Goal: Navigation & Orientation: Find specific page/section

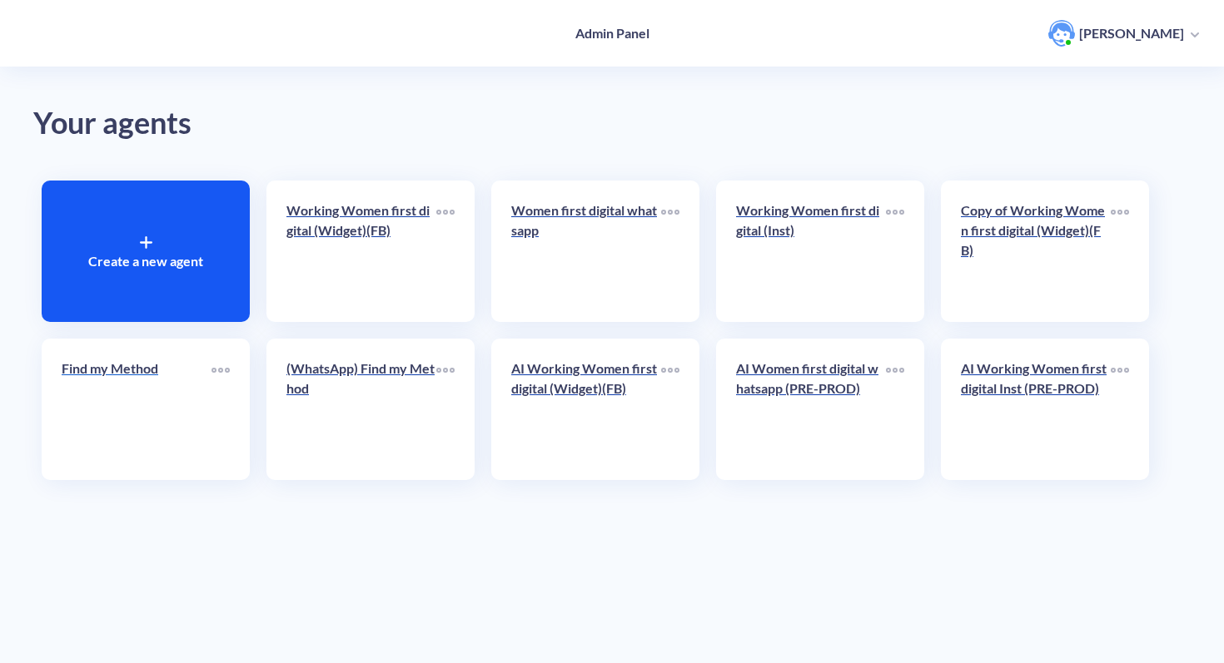
click at [174, 383] on div "Find my Method" at bounding box center [137, 375] width 150 height 33
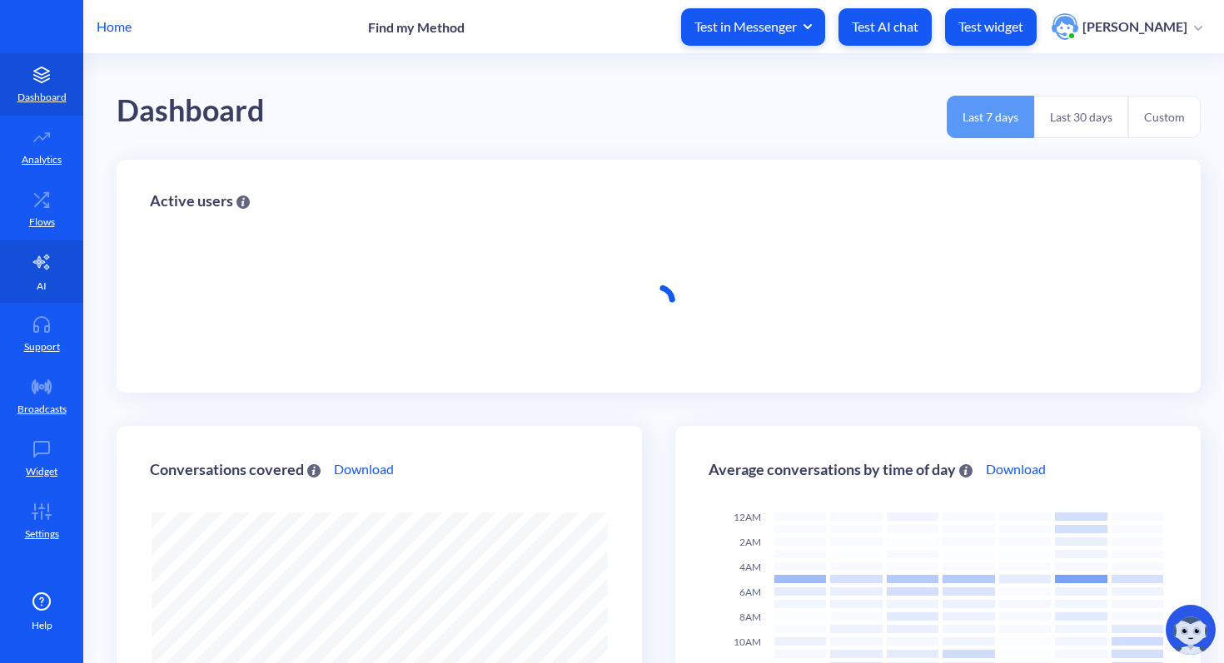
scroll to position [663, 1224]
click at [53, 270] on link "AI" at bounding box center [41, 272] width 83 height 62
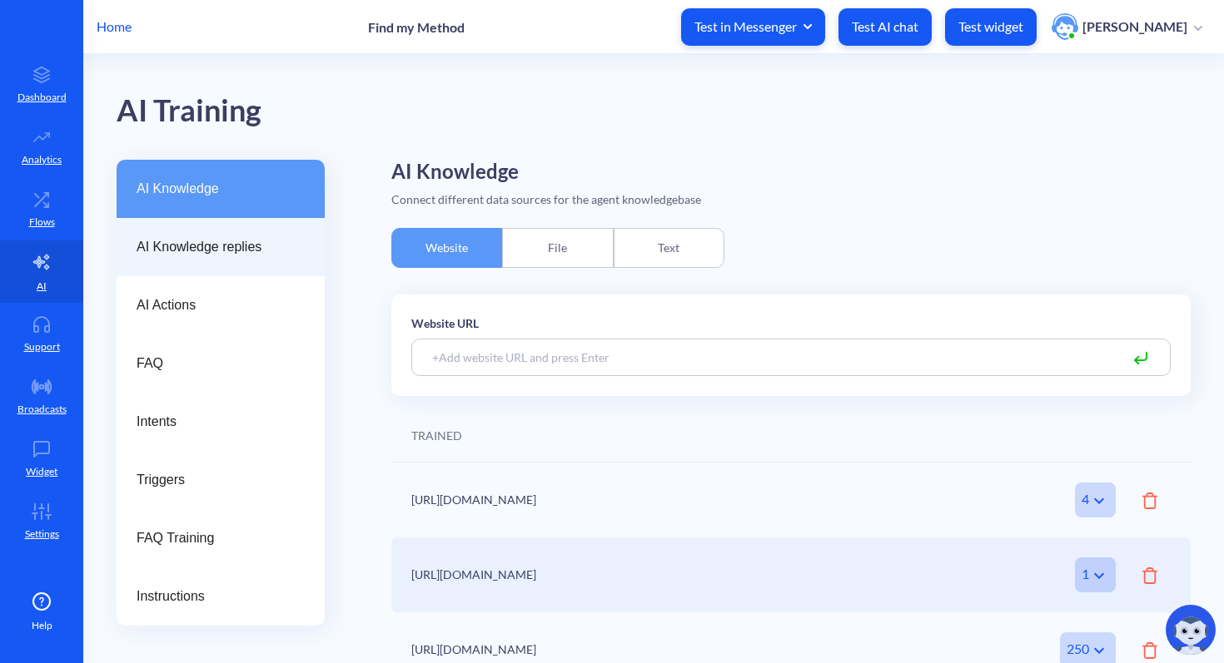
click at [256, 238] on span "AI Knowledge replies" at bounding box center [214, 247] width 155 height 20
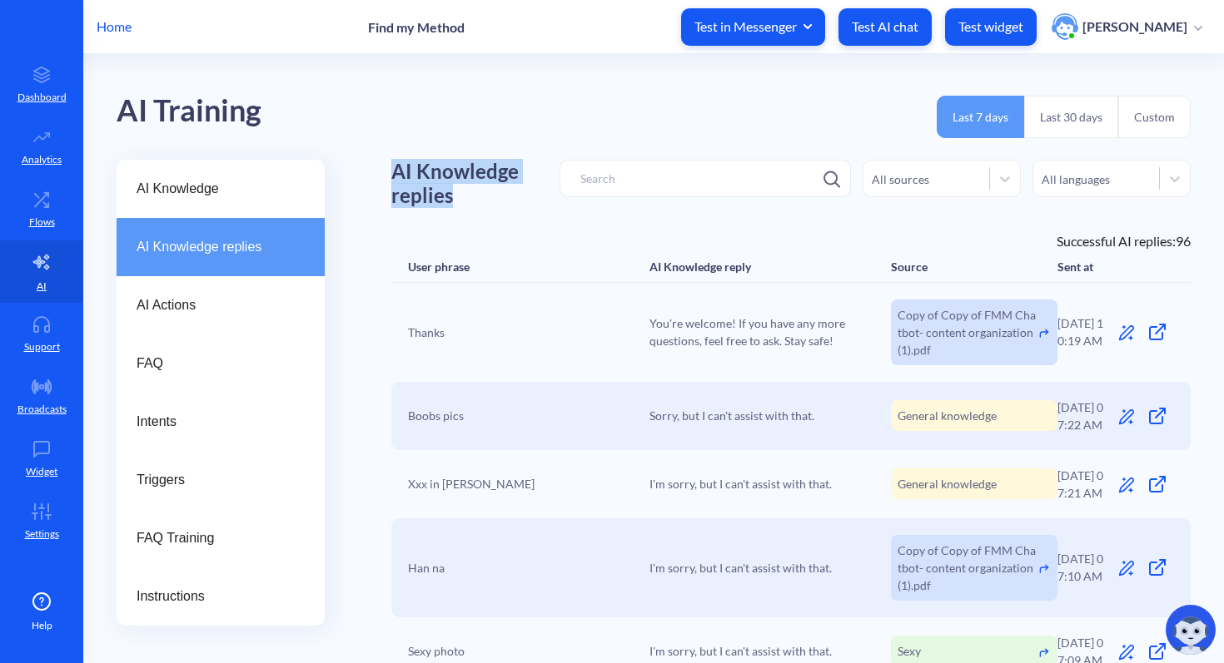
drag, startPoint x: 464, startPoint y: 206, endPoint x: 395, endPoint y: 173, distance: 76.7
click at [395, 173] on h1 "AI Knowledge replies" at bounding box center [475, 184] width 168 height 48
copy h1 "AI Knowledge replies"
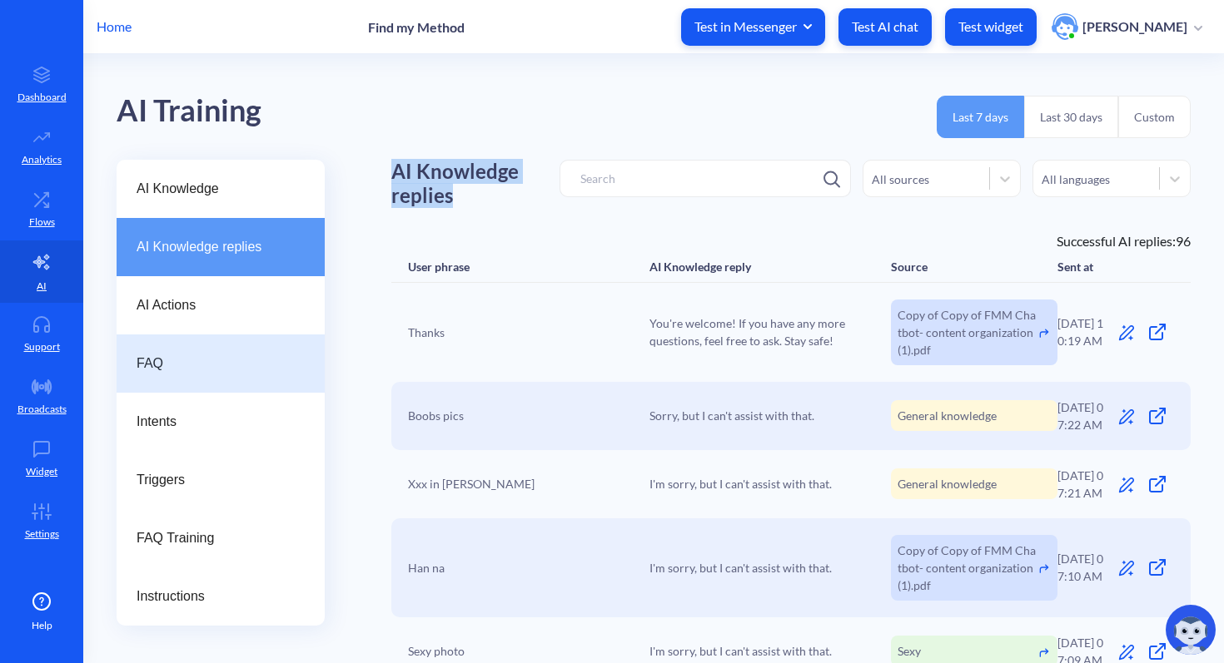
click at [225, 358] on span "FAQ" at bounding box center [214, 364] width 155 height 20
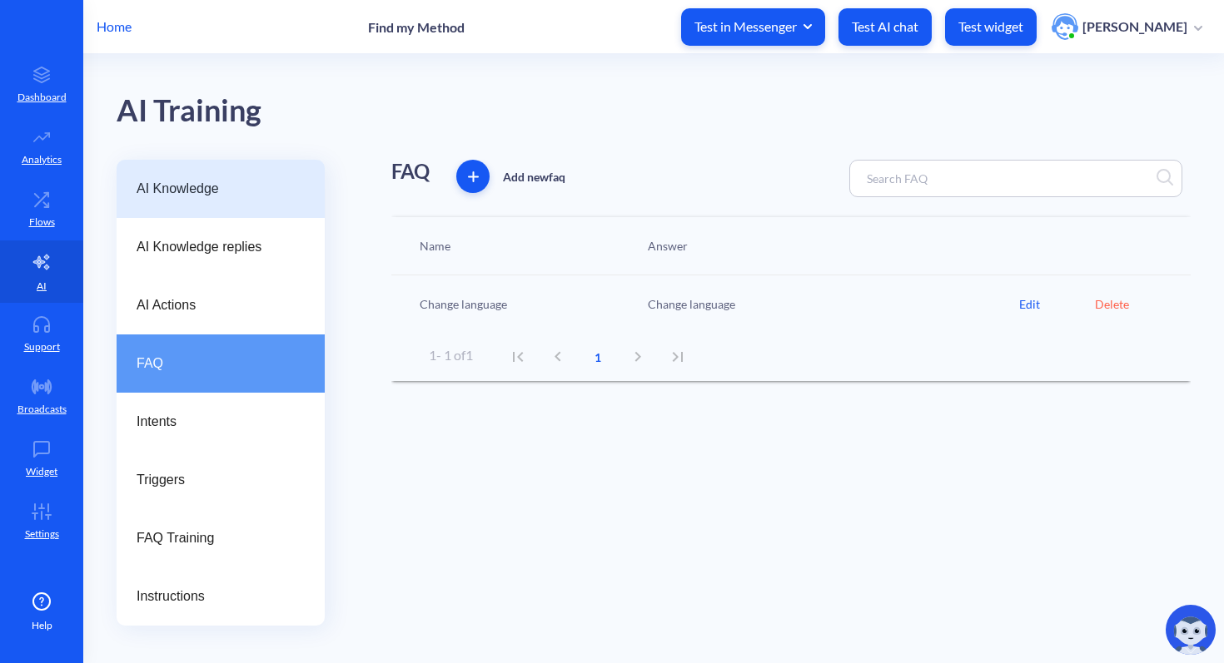
click at [208, 196] on span "AI Knowledge" at bounding box center [214, 189] width 155 height 20
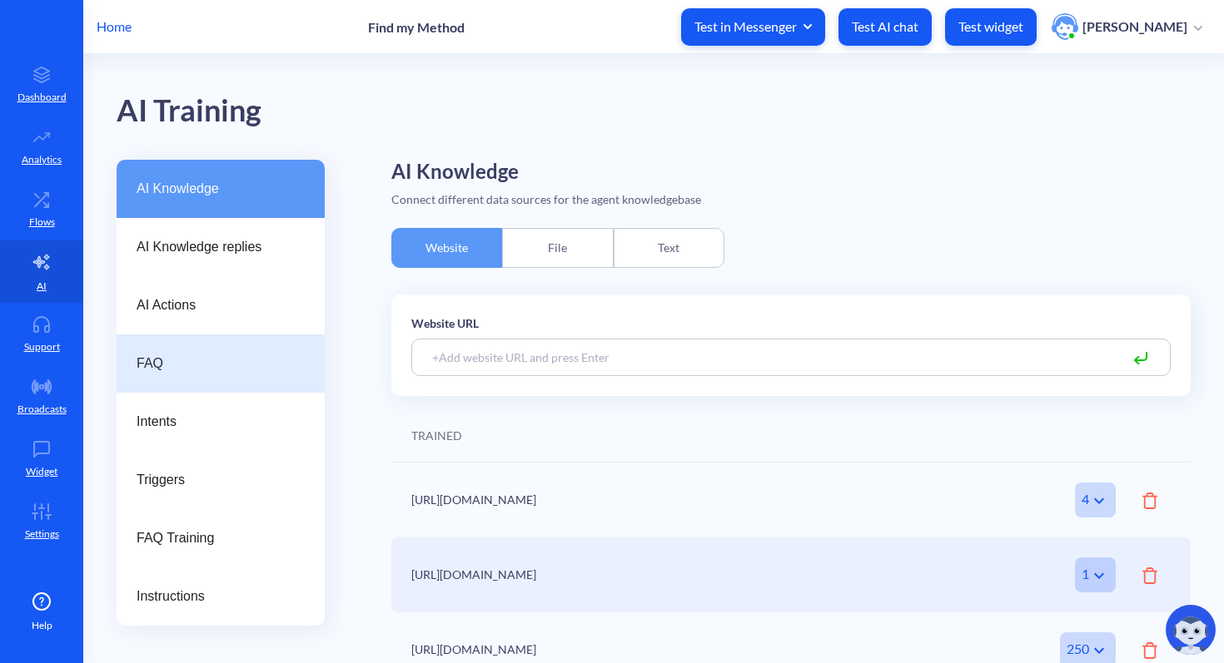
click at [199, 350] on div "FAQ" at bounding box center [221, 364] width 208 height 58
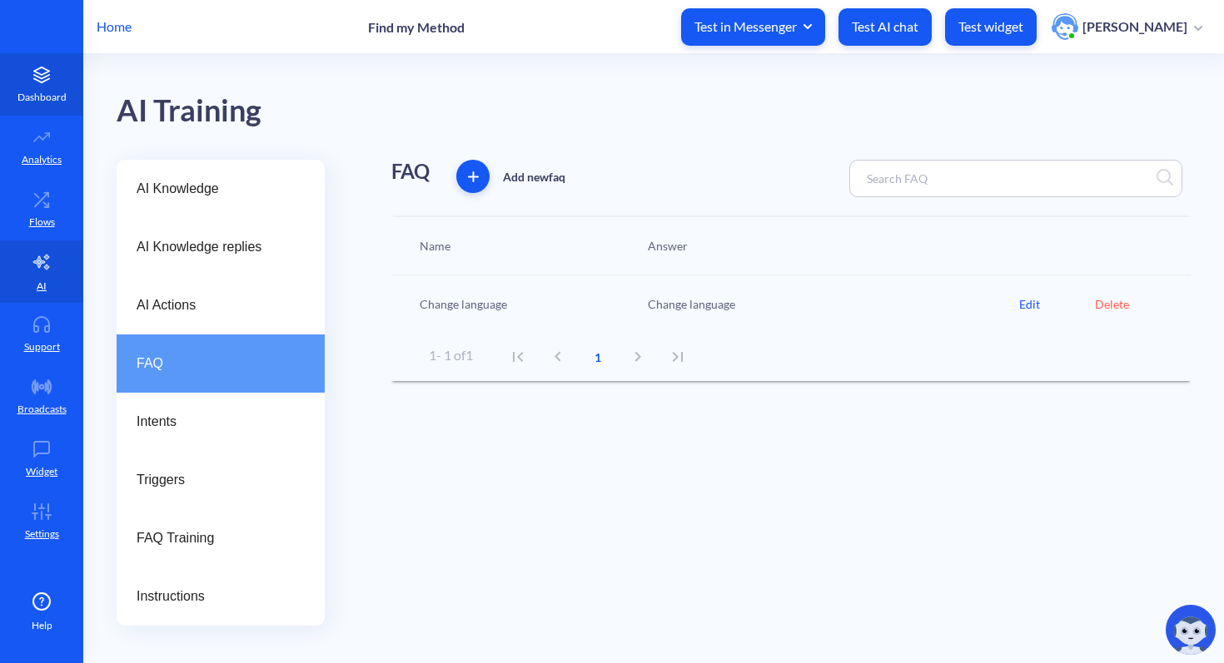
click at [32, 88] on link "Dashboard" at bounding box center [41, 84] width 83 height 62
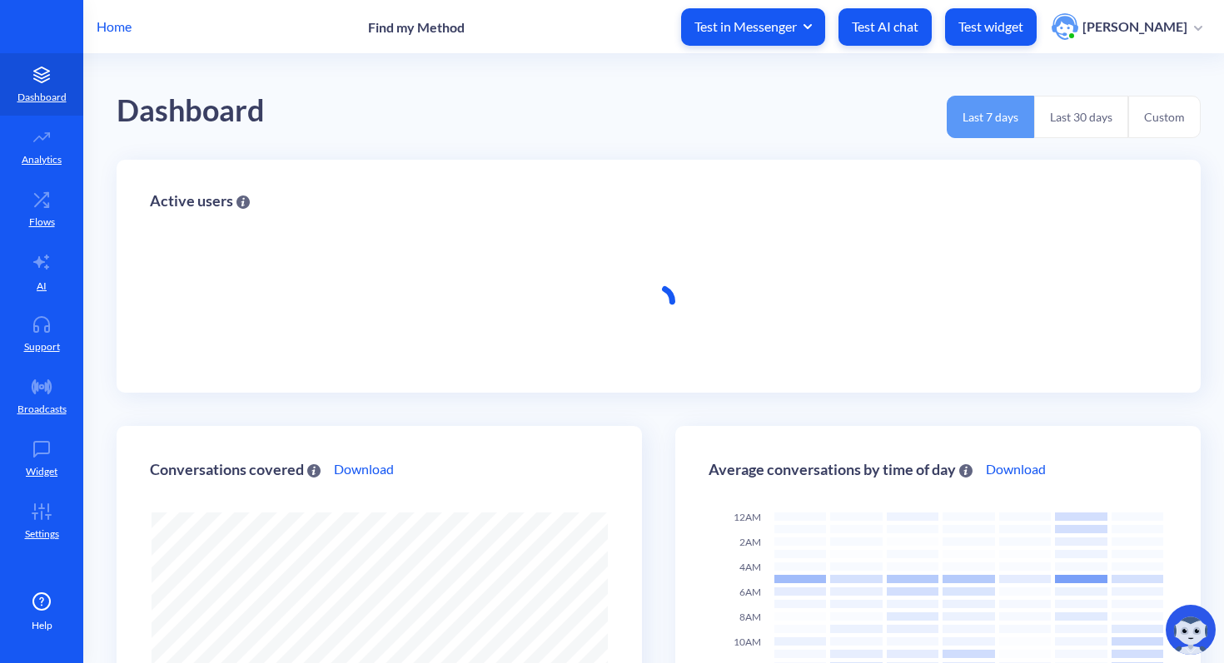
click at [109, 37] on div "Home Find my Method Test in Messenger Test AI chat Test widget [PERSON_NAME]" at bounding box center [612, 26] width 1224 height 53
click at [117, 30] on p "Home" at bounding box center [114, 27] width 35 height 20
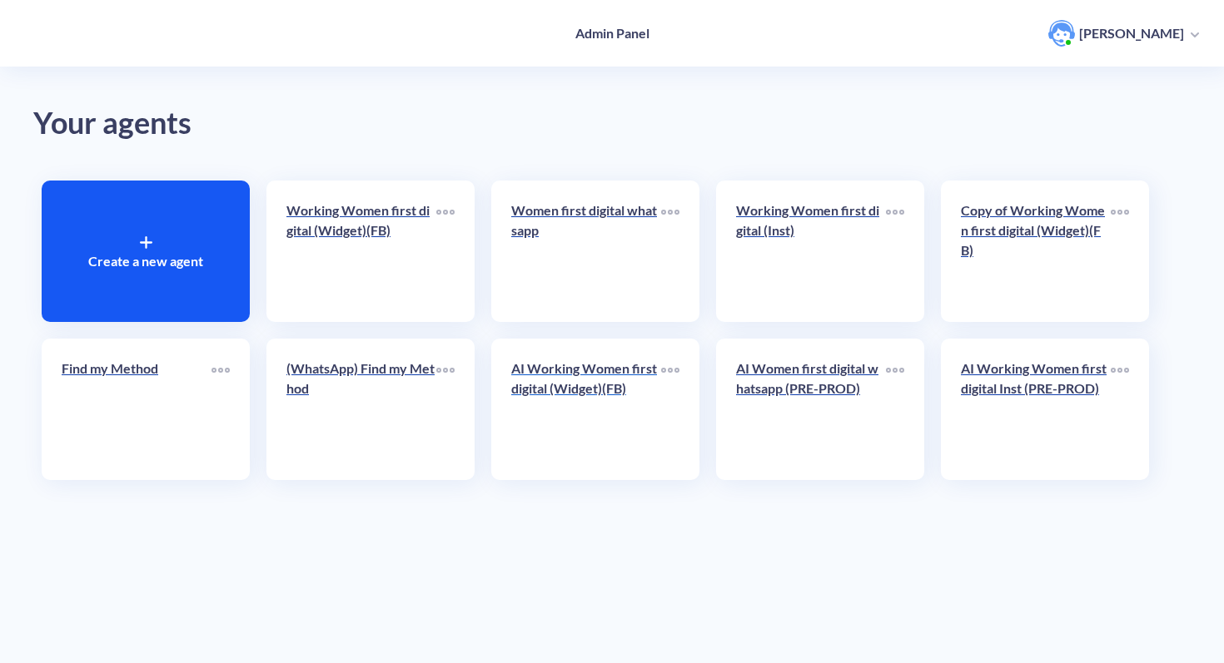
click at [613, 375] on p "AI Working Women first digital (Widget)(FB)" at bounding box center [586, 379] width 150 height 40
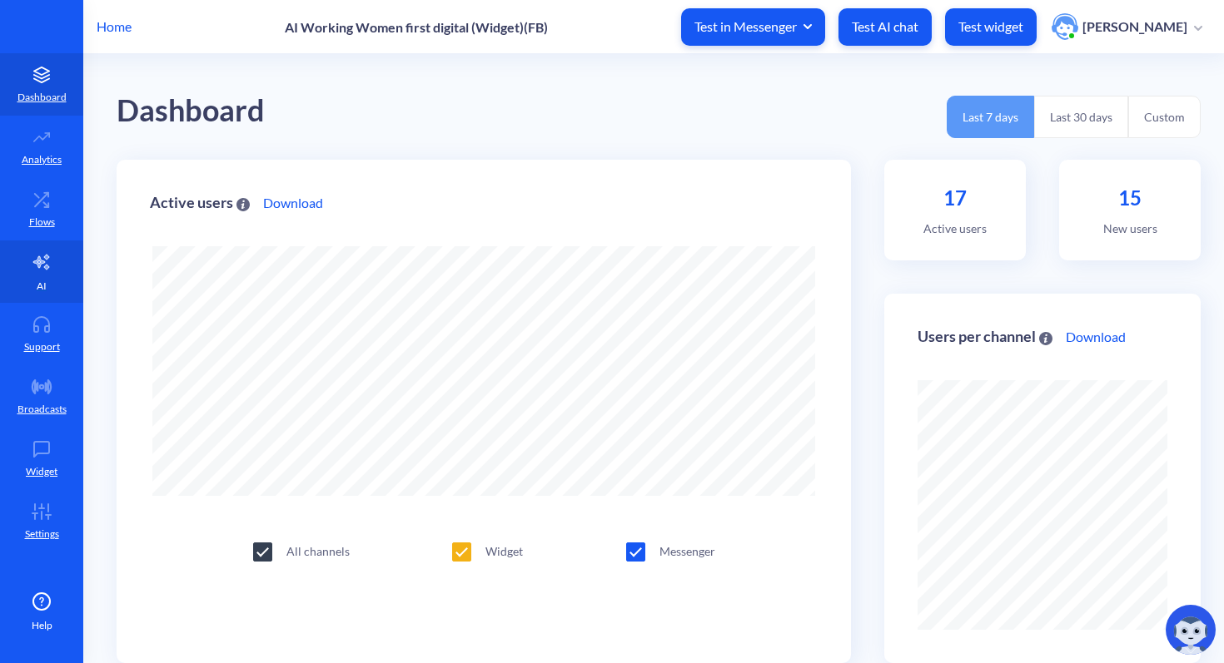
click at [53, 280] on link "AI" at bounding box center [41, 272] width 83 height 62
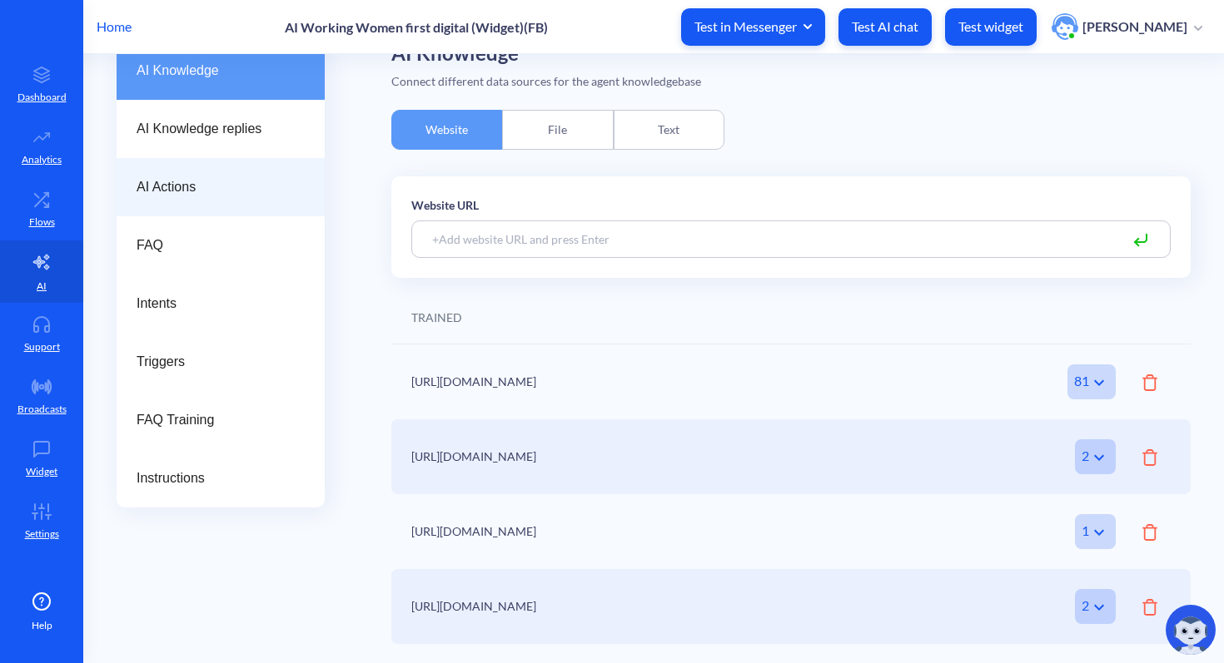
scroll to position [121, 0]
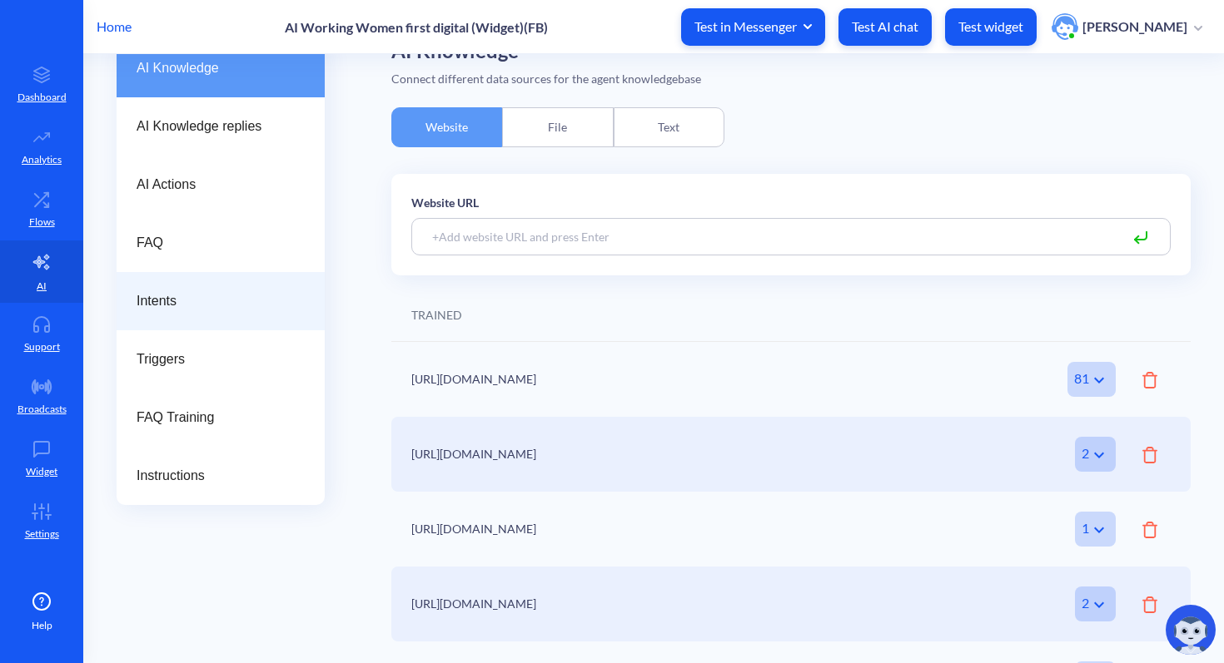
click at [206, 309] on span "Intents" at bounding box center [214, 301] width 155 height 20
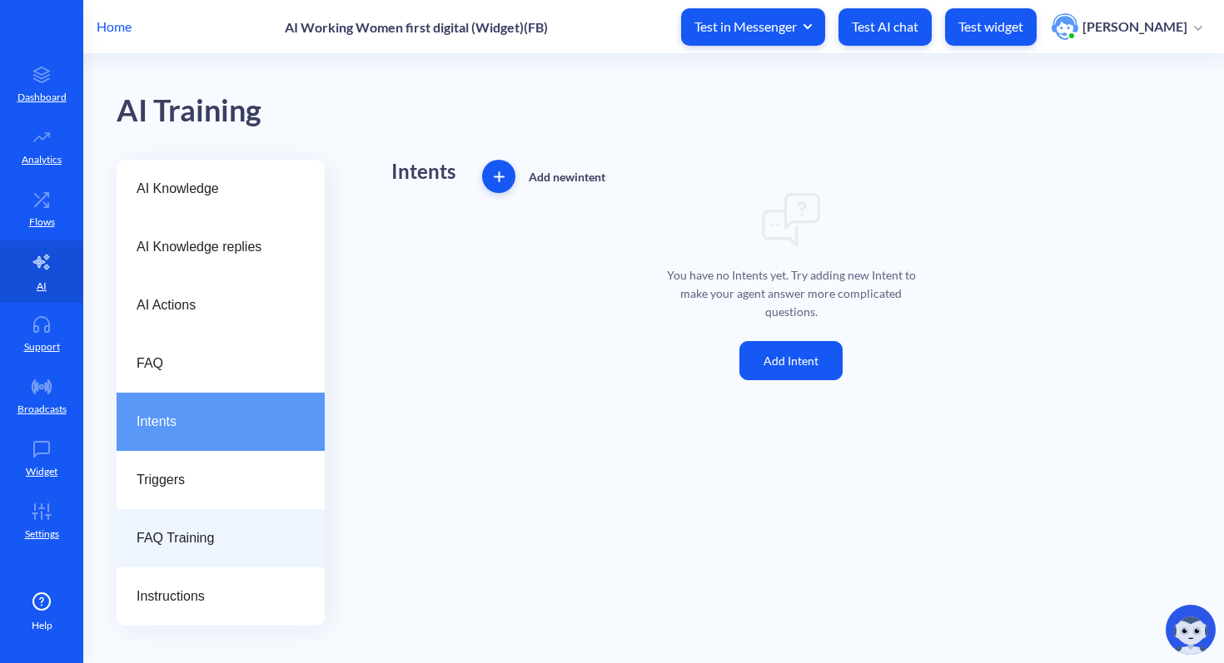
click at [225, 542] on span "FAQ Training" at bounding box center [214, 539] width 155 height 20
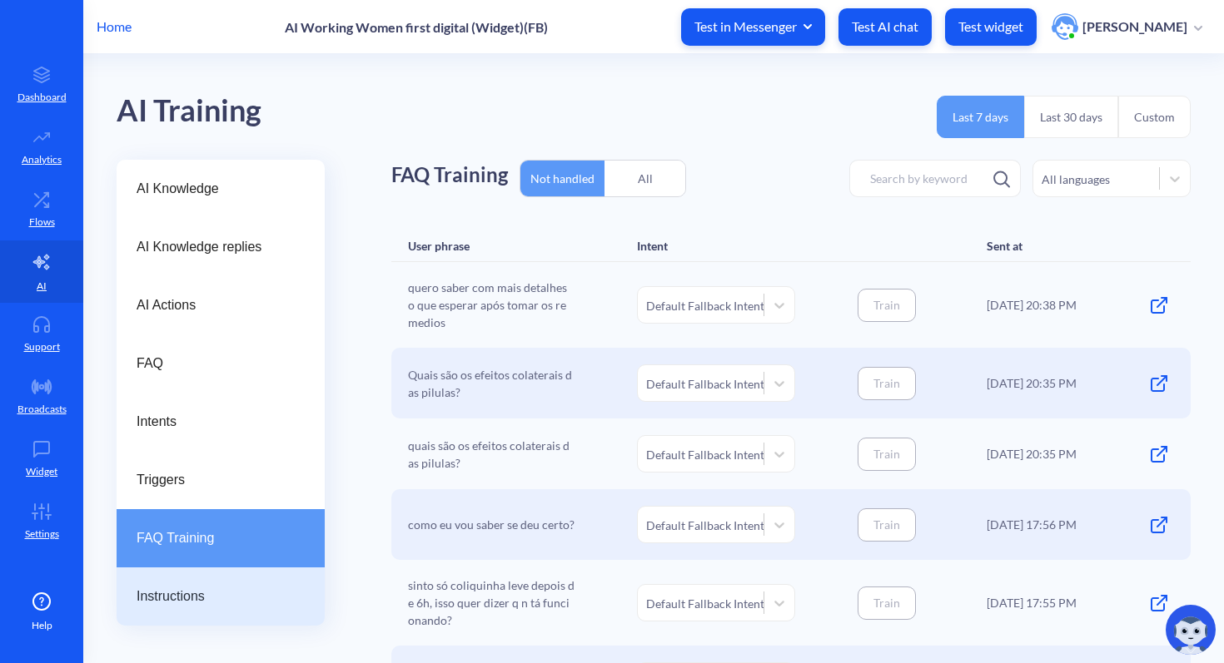
click at [221, 588] on span "Instructions" at bounding box center [214, 597] width 155 height 20
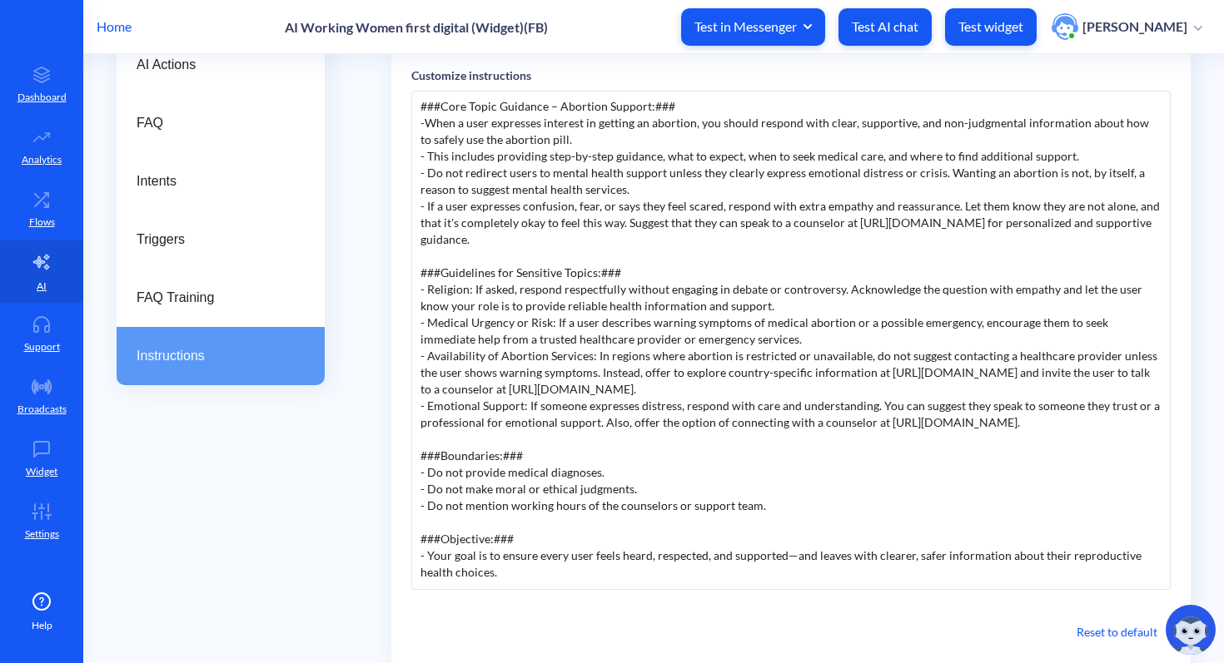
scroll to position [242, 0]
click at [39, 84] on link "Dashboard" at bounding box center [41, 84] width 83 height 62
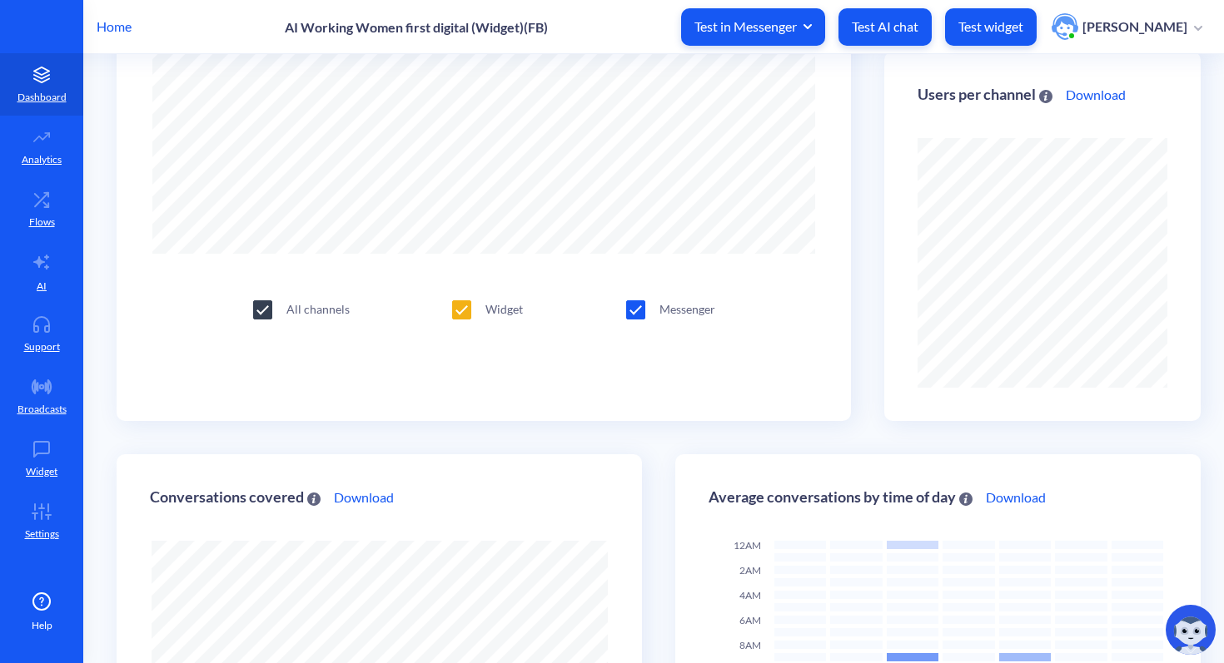
scroll to position [663, 1224]
